Goal: Check status: Check status

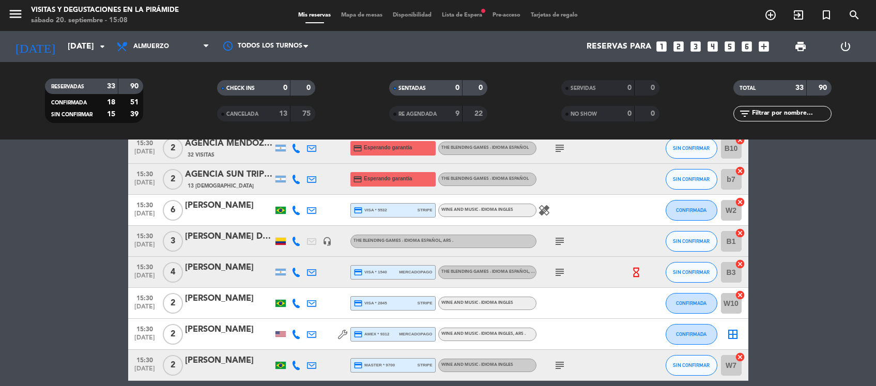
scroll to position [962, 0]
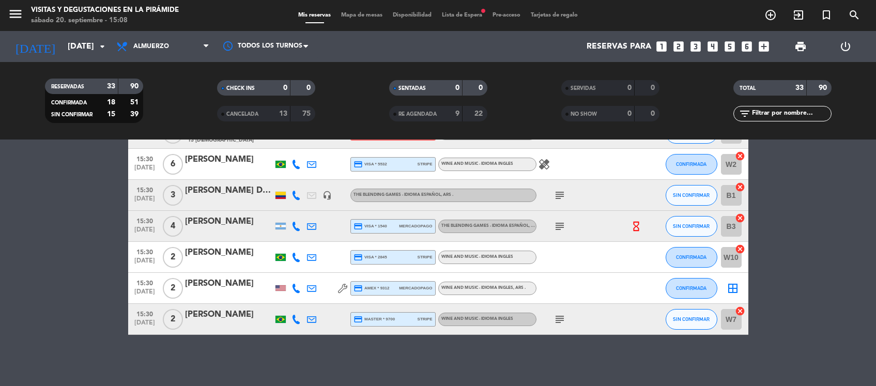
click at [204, 285] on div "[PERSON_NAME]" at bounding box center [229, 283] width 88 height 13
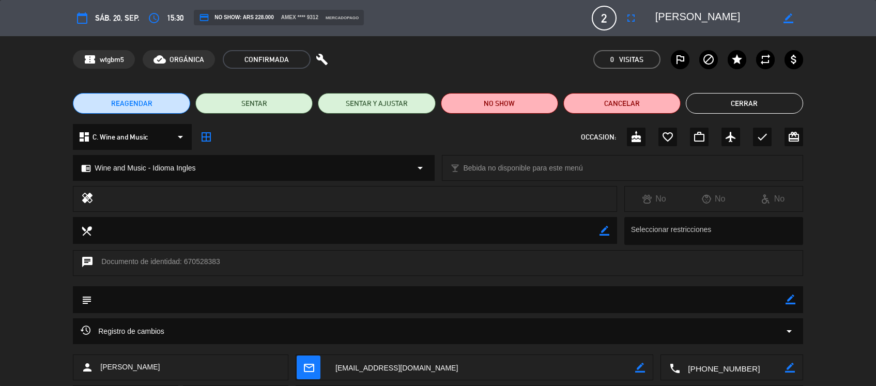
drag, startPoint x: 765, startPoint y: 104, endPoint x: 749, endPoint y: 110, distance: 16.5
click at [765, 104] on button "Cerrar" at bounding box center [744, 103] width 117 height 21
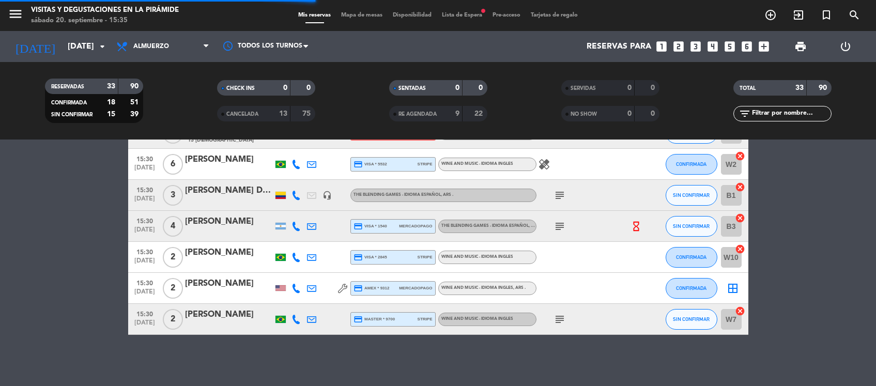
click at [215, 316] on div "[PERSON_NAME]" at bounding box center [229, 314] width 88 height 13
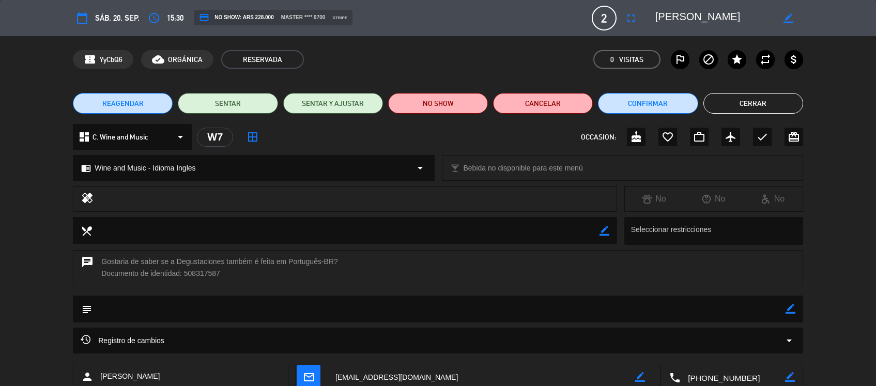
click at [352, 376] on textarea at bounding box center [481, 377] width 307 height 26
click at [758, 104] on button "Cerrar" at bounding box center [753, 103] width 100 height 21
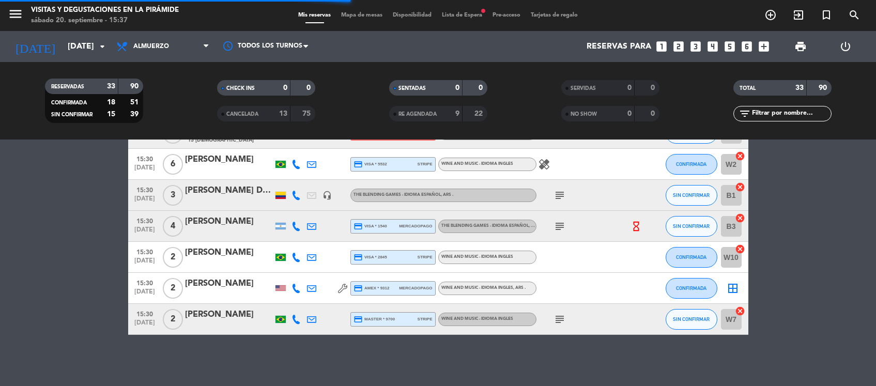
click at [210, 254] on div "[PERSON_NAME]" at bounding box center [229, 252] width 88 height 13
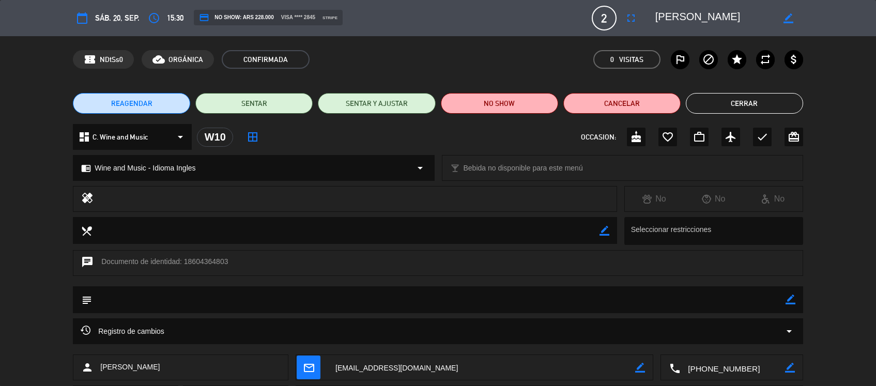
drag, startPoint x: 347, startPoint y: 365, endPoint x: 345, endPoint y: 373, distance: 8.7
click at [347, 365] on textarea at bounding box center [481, 368] width 307 height 26
click at [751, 97] on button "Cerrar" at bounding box center [744, 103] width 117 height 21
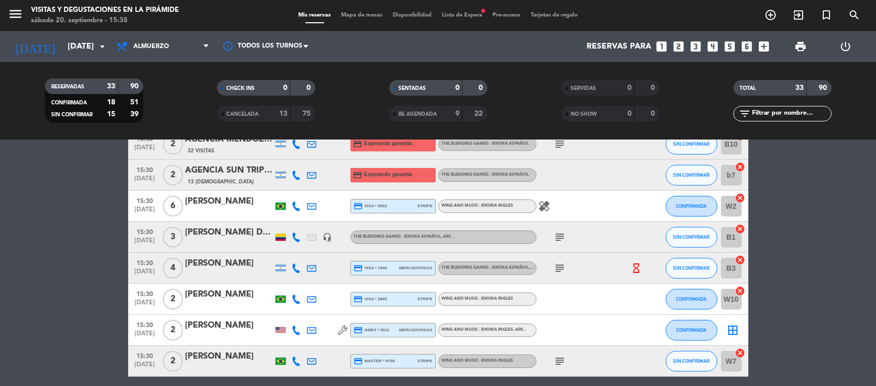
scroll to position [898, 0]
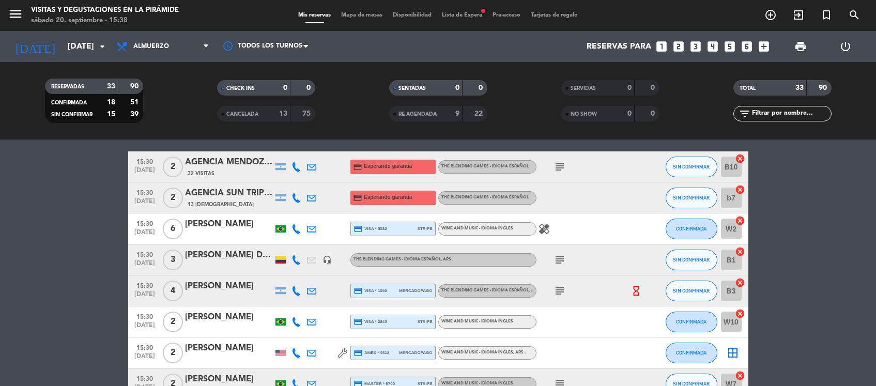
click at [218, 224] on div "[PERSON_NAME]" at bounding box center [229, 224] width 88 height 13
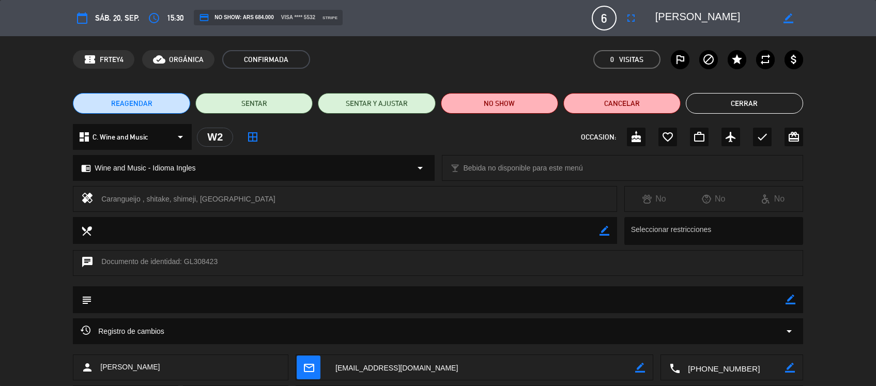
scroll to position [56, 0]
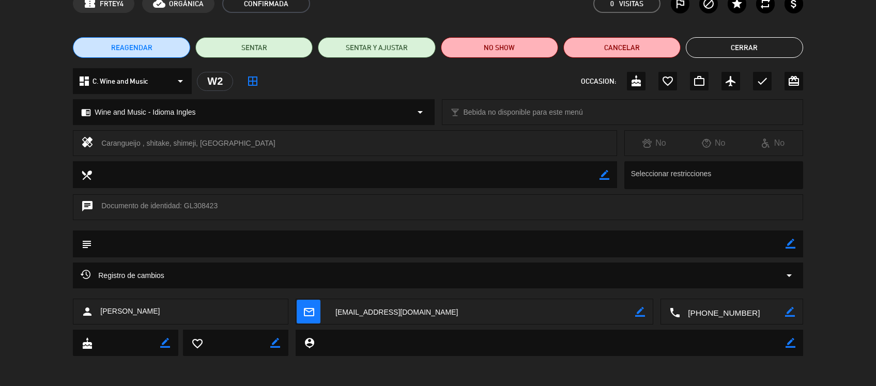
click at [360, 309] on textarea at bounding box center [481, 312] width 307 height 26
